Goal: Find specific page/section: Find specific page/section

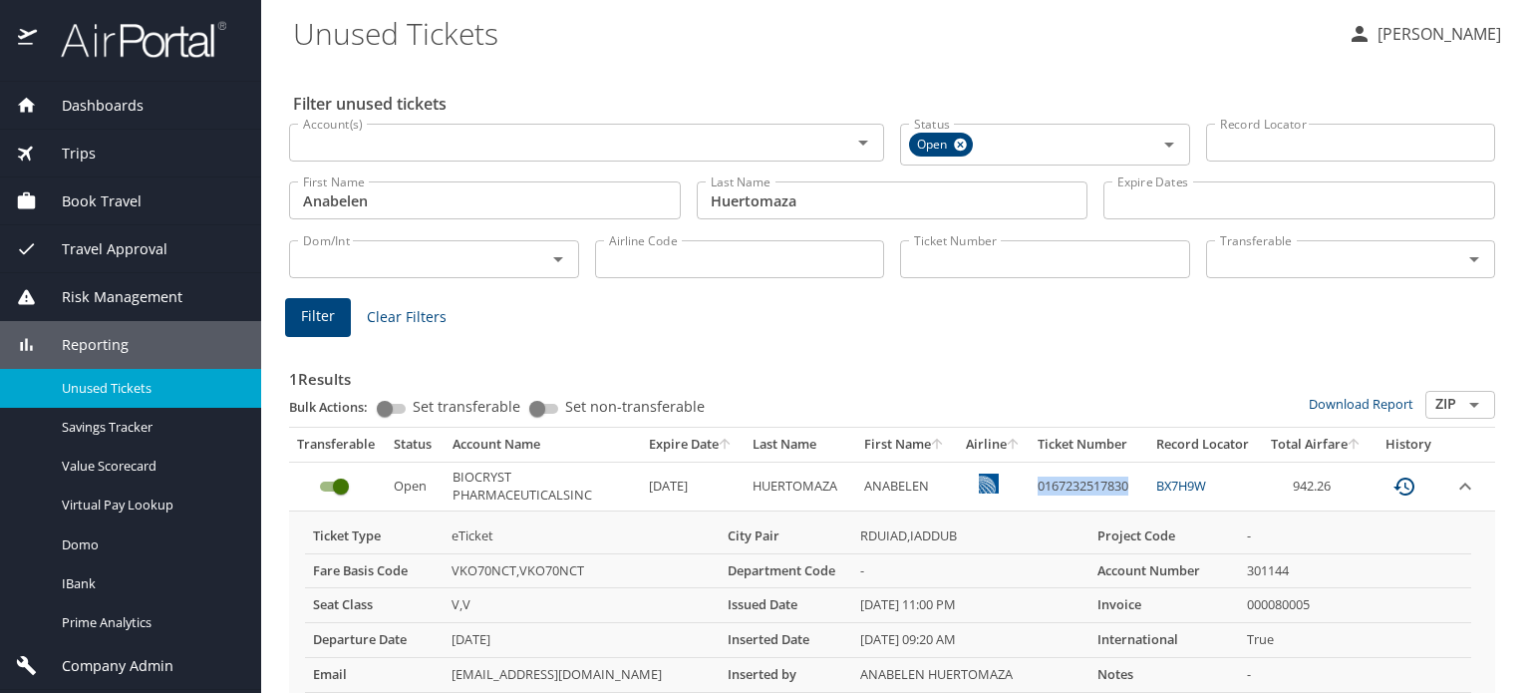
click at [133, 31] on img at bounding box center [132, 39] width 187 height 39
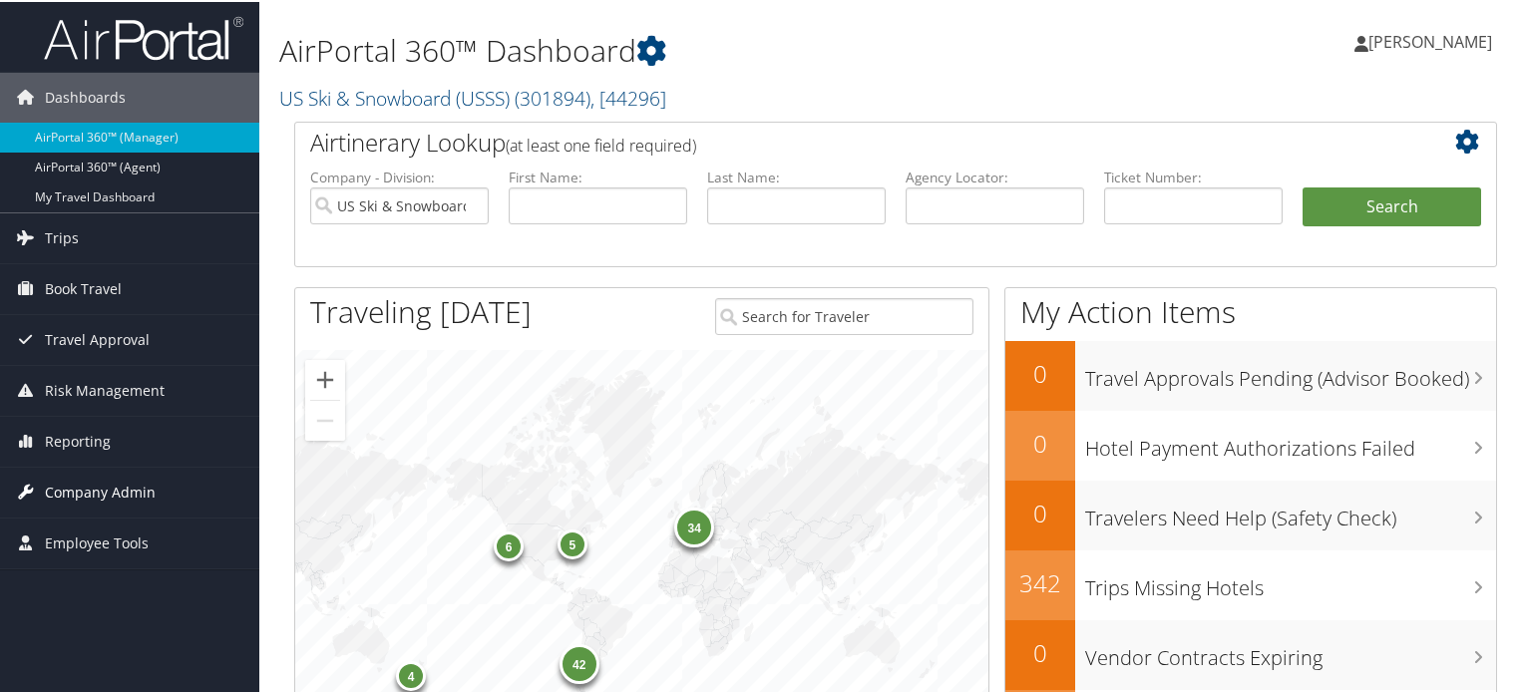
click at [86, 491] on span "Company Admin" at bounding box center [100, 491] width 111 height 50
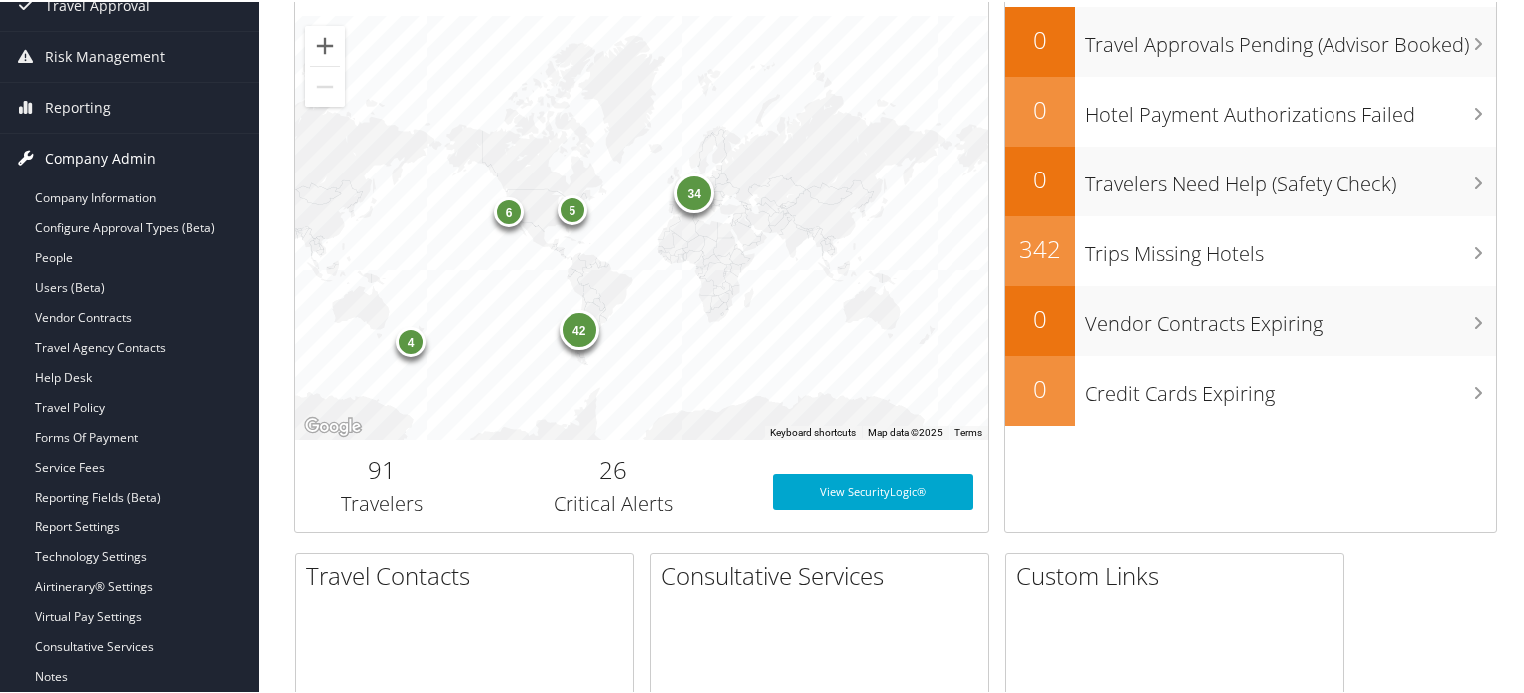
scroll to position [399, 0]
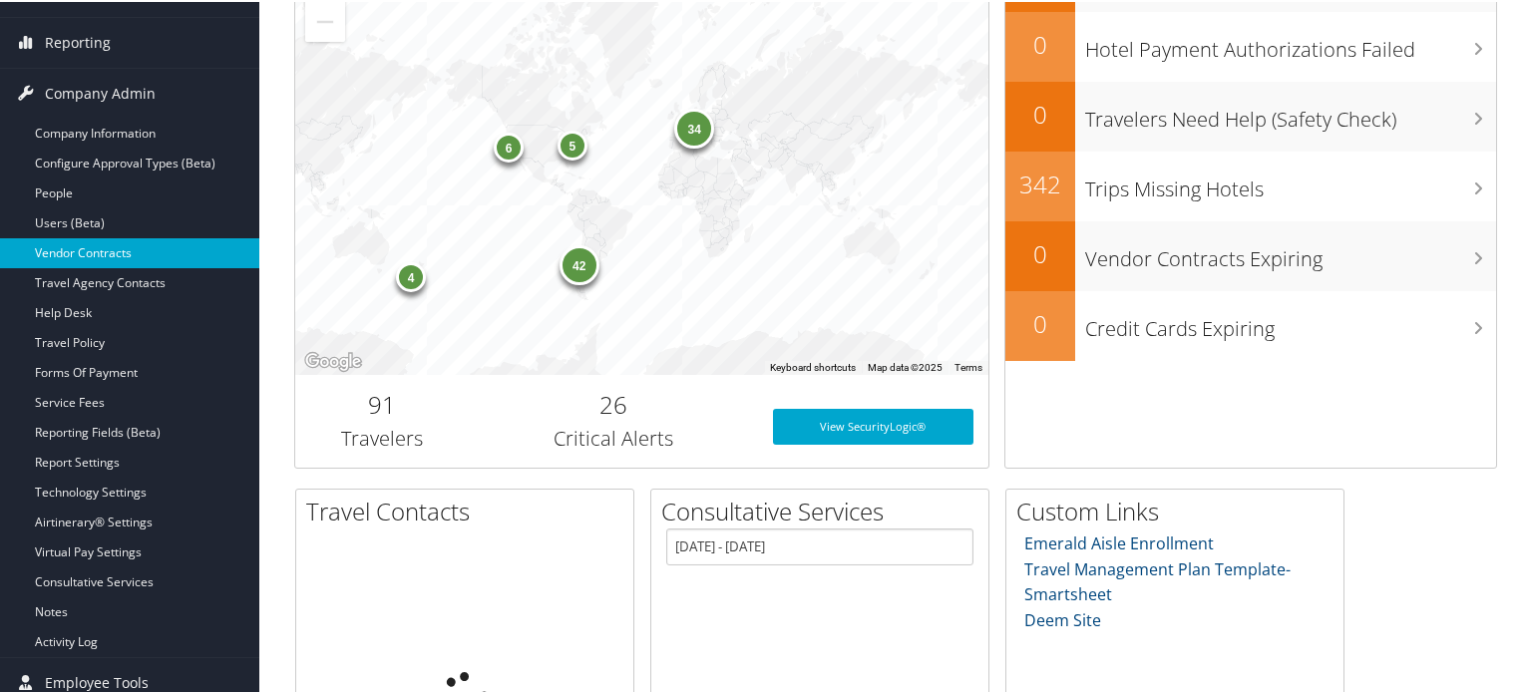
click at [120, 249] on link "Vendor Contracts" at bounding box center [129, 251] width 259 height 30
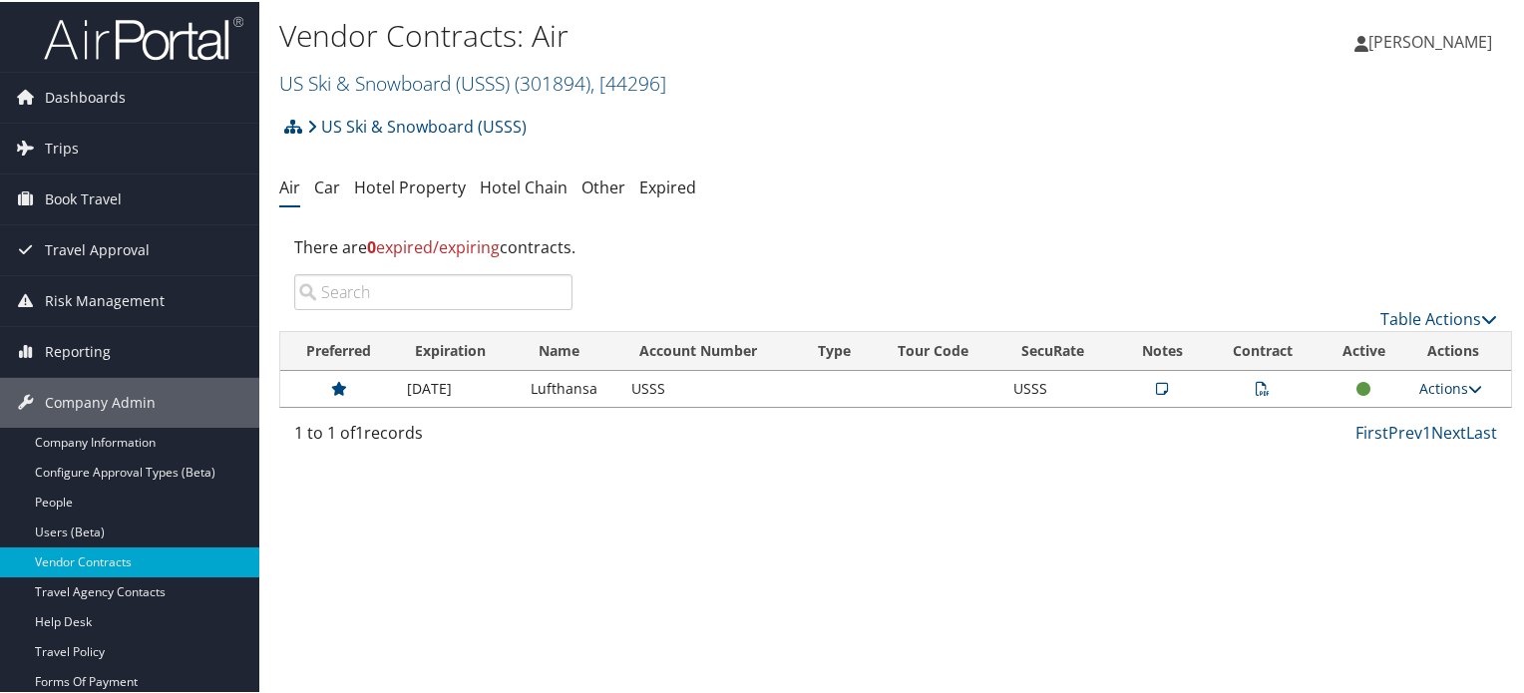
click at [1471, 389] on icon at bounding box center [1475, 387] width 14 height 14
click at [1224, 475] on div "Vendor Contracts: Air US Ski & Snowboard (USSS) ( 301894 ) , [ 44296 ] US Ski &…" at bounding box center [895, 346] width 1272 height 693
click at [1255, 386] on icon at bounding box center [1262, 387] width 14 height 14
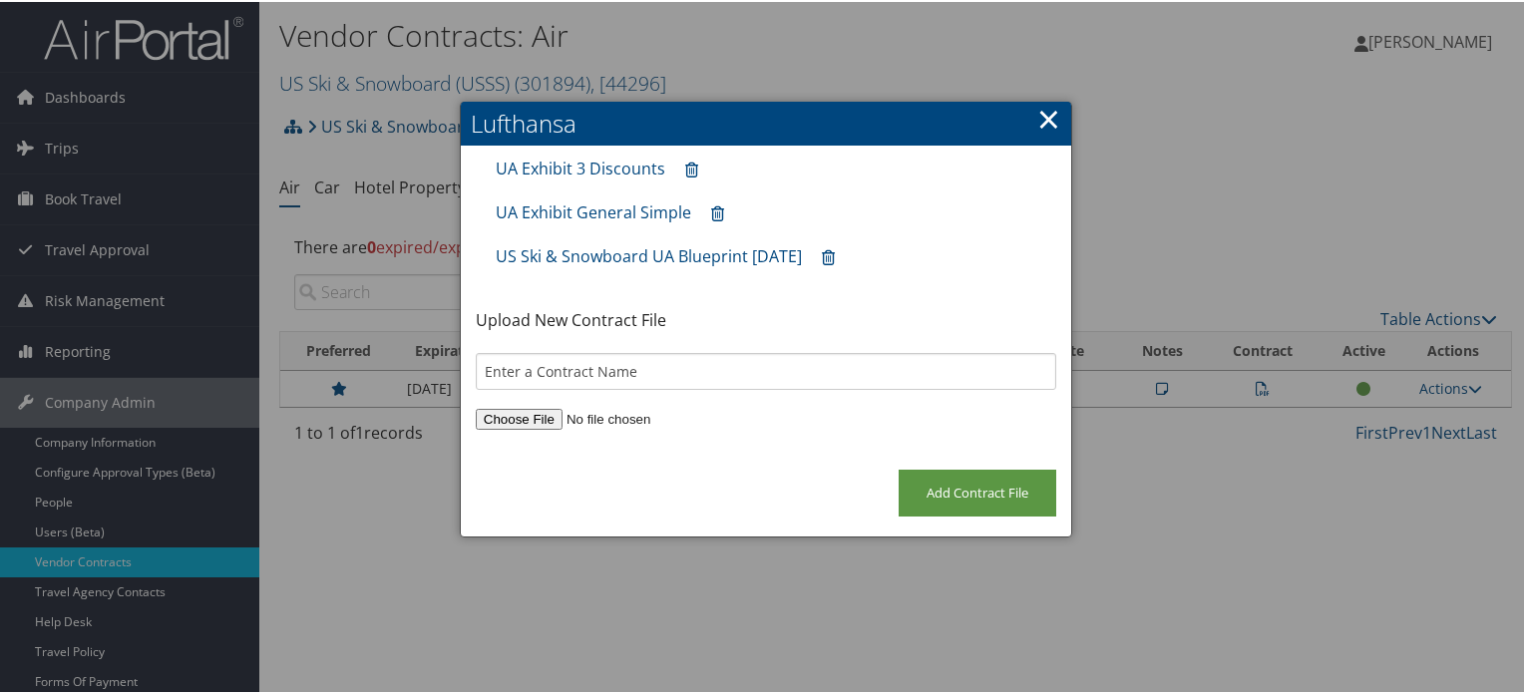
click at [1045, 115] on link "×" at bounding box center [1048, 117] width 23 height 40
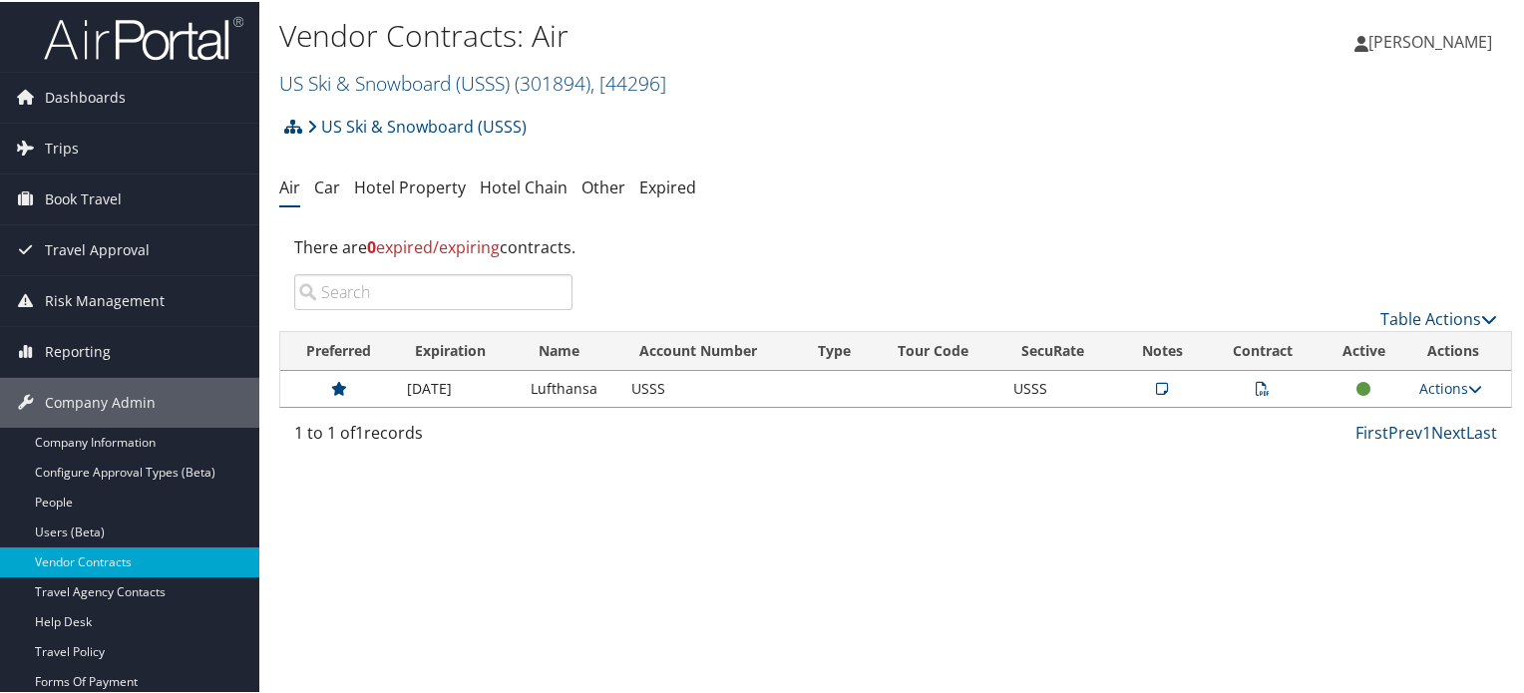
click at [1158, 387] on icon at bounding box center [1162, 387] width 12 height 14
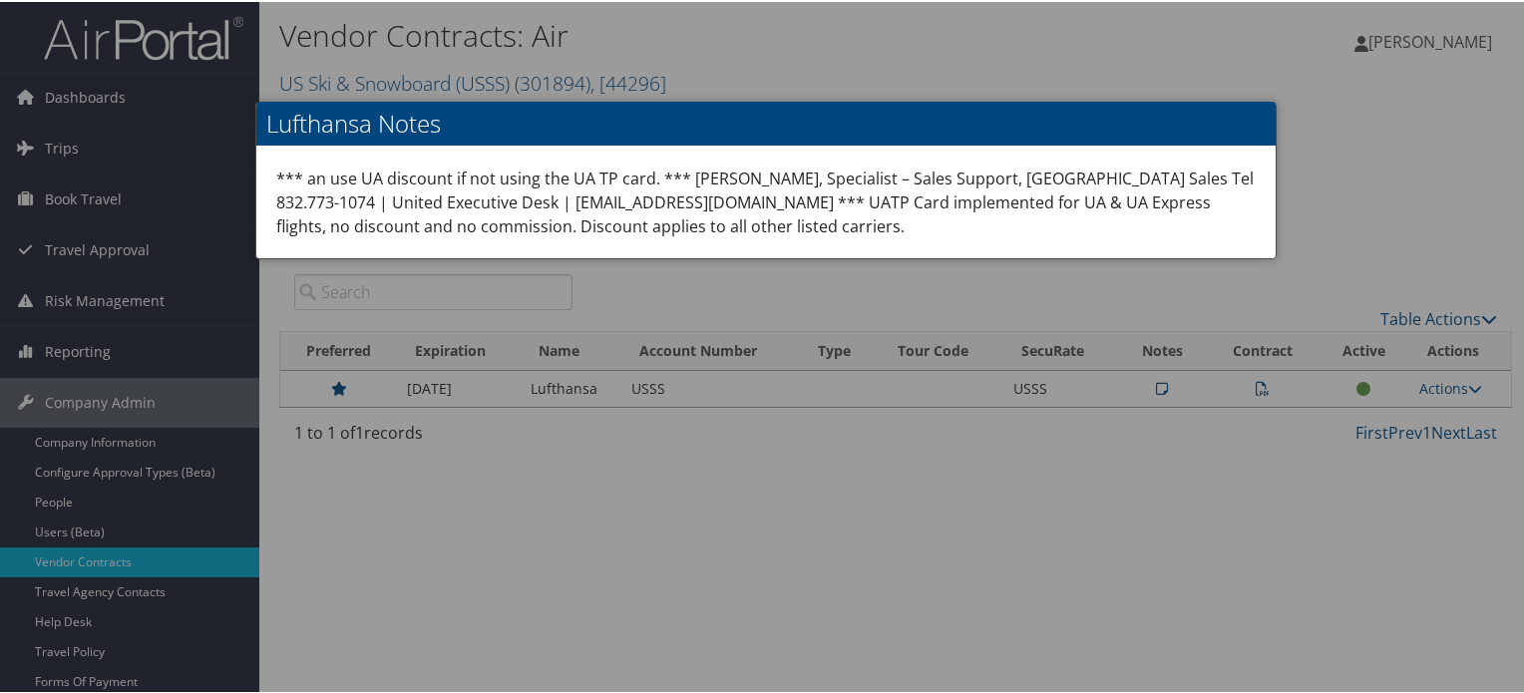
click at [653, 517] on div at bounding box center [765, 346] width 1531 height 693
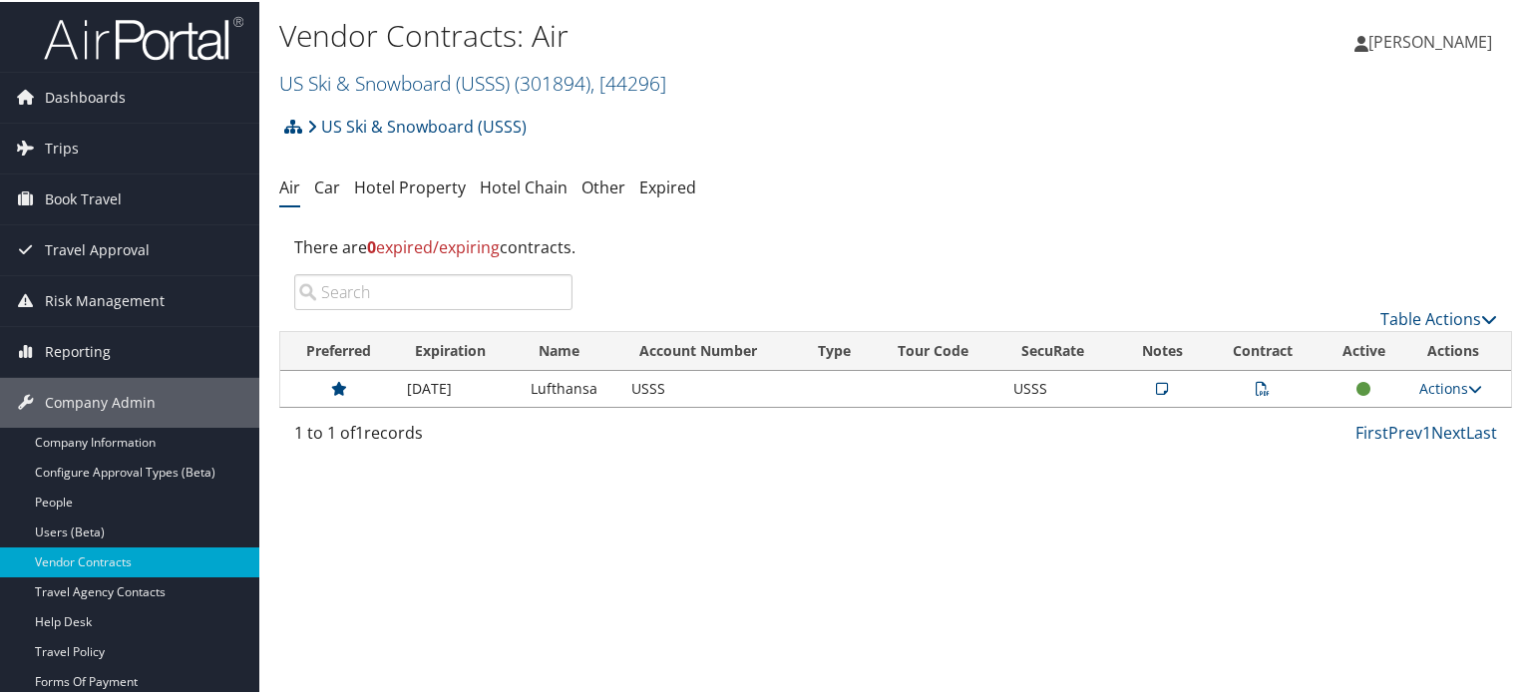
click at [1255, 384] on icon at bounding box center [1262, 387] width 14 height 14
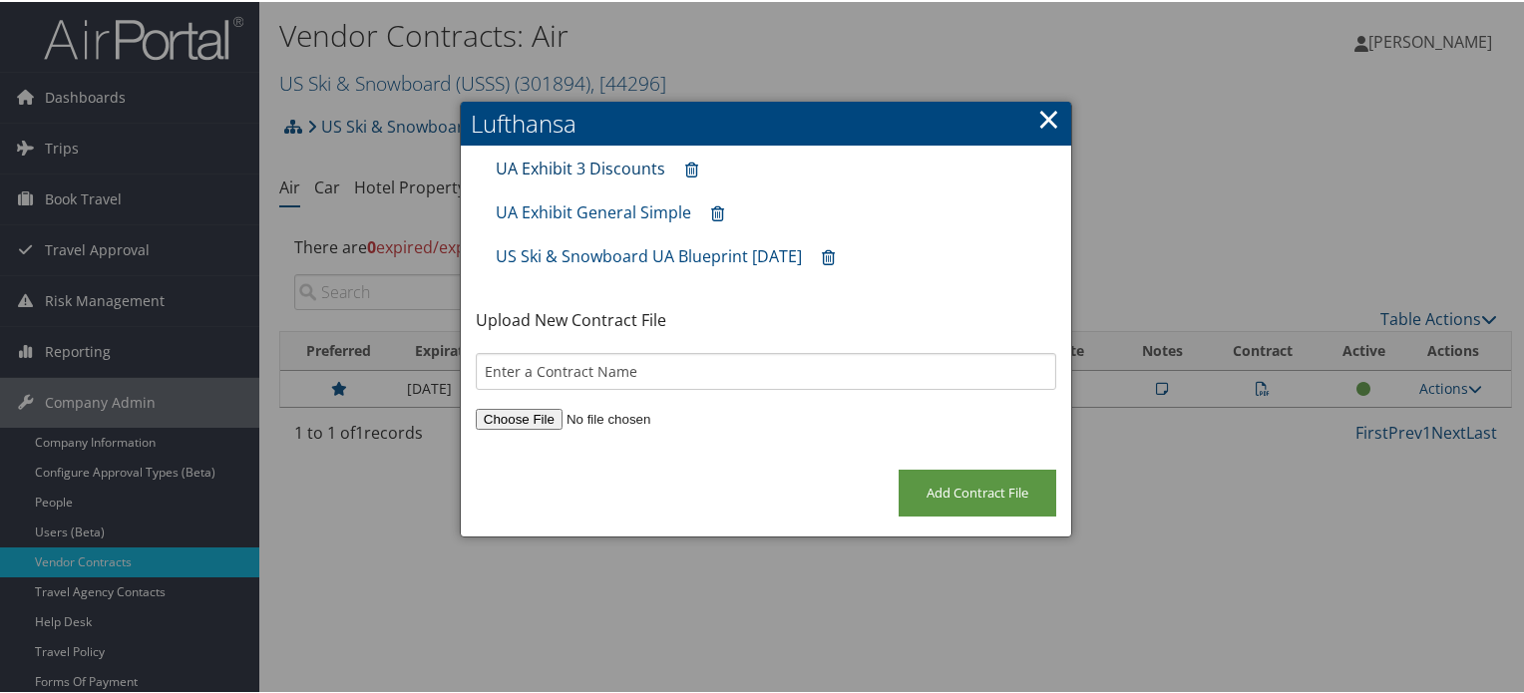
click at [582, 170] on link "UA Exhibit 3 Discounts" at bounding box center [581, 167] width 170 height 22
click at [1037, 115] on link "×" at bounding box center [1048, 117] width 23 height 40
